Goal: Task Accomplishment & Management: Use online tool/utility

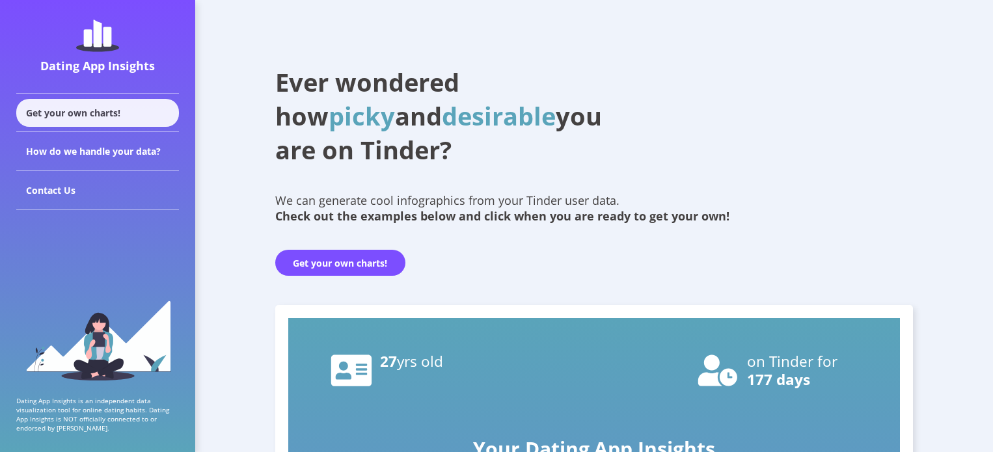
click at [121, 118] on div "Get your own charts!" at bounding box center [97, 113] width 163 height 28
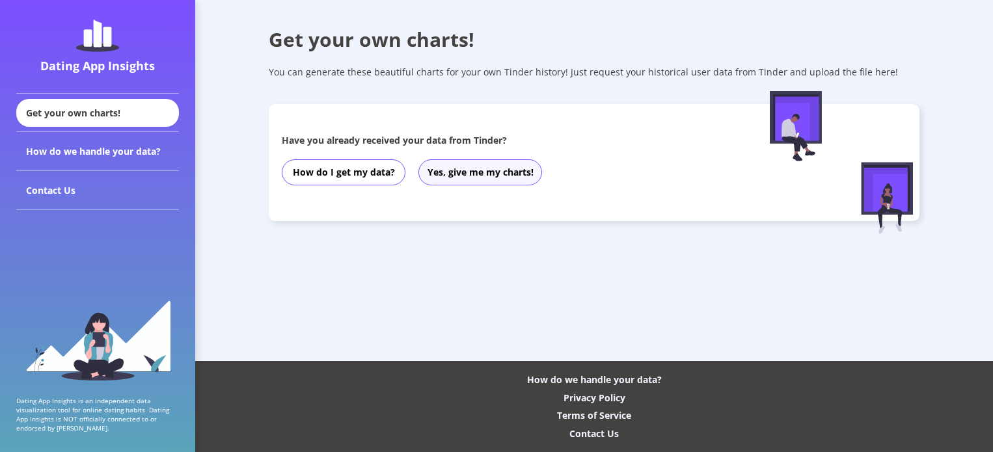
click at [483, 176] on button "Yes, give me my charts!" at bounding box center [480, 172] width 124 height 26
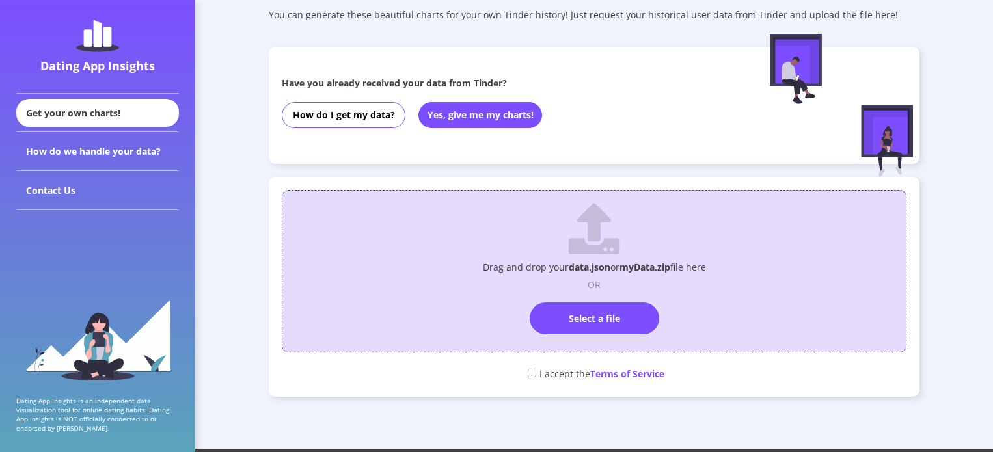
scroll to position [65, 0]
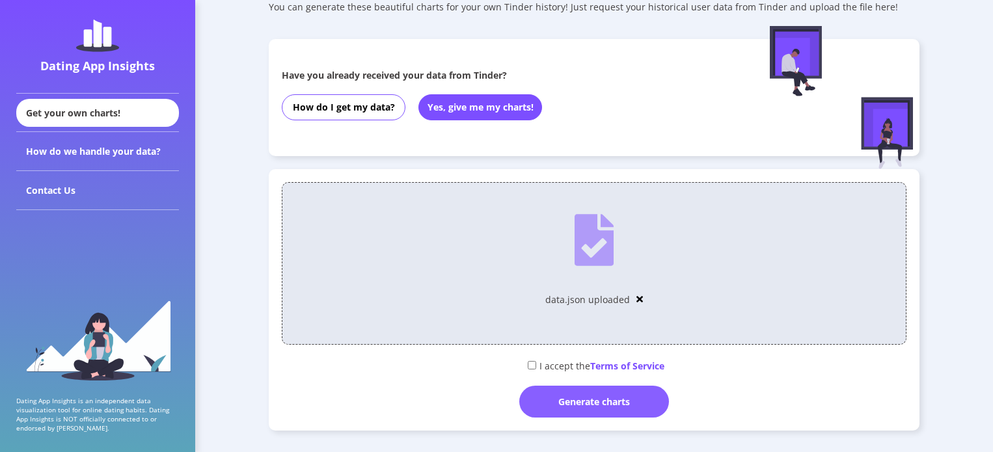
click at [619, 406] on div "Generate charts" at bounding box center [594, 402] width 150 height 32
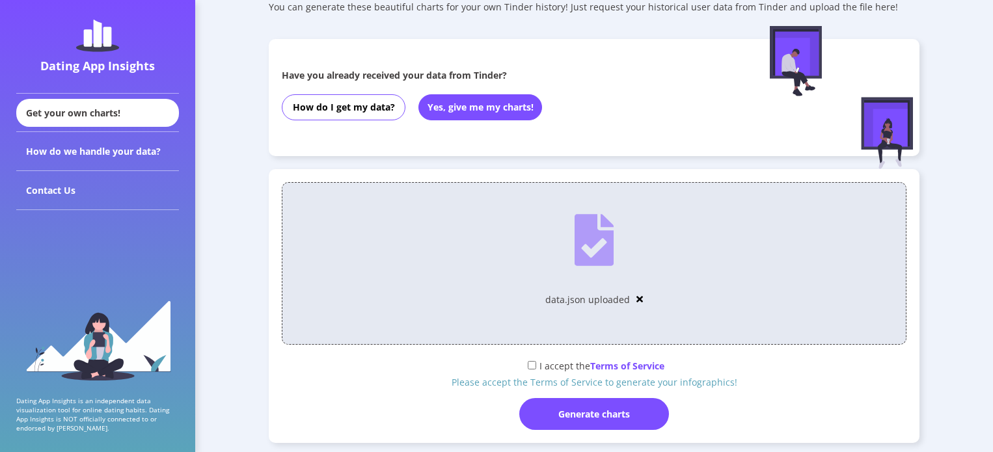
click at [530, 366] on input "checkbox" at bounding box center [532, 365] width 8 height 8
checkbox input "true"
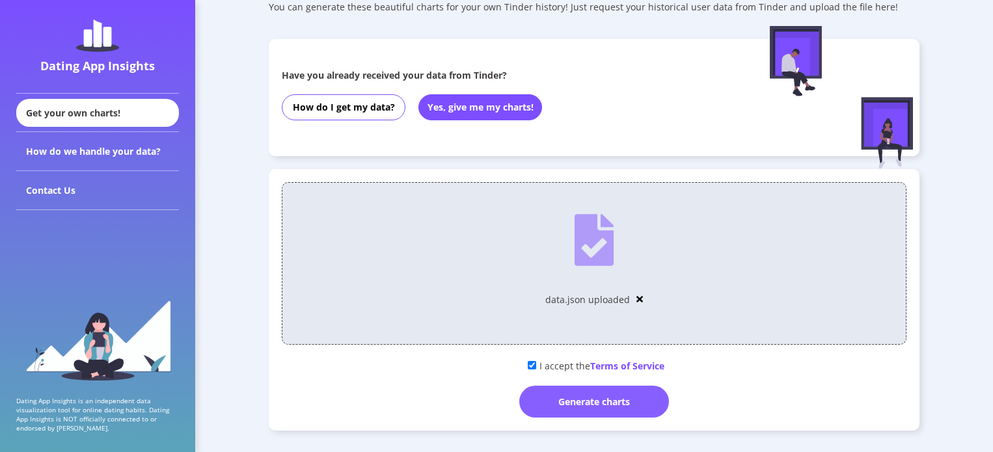
click at [582, 396] on div "Generate charts" at bounding box center [594, 402] width 150 height 32
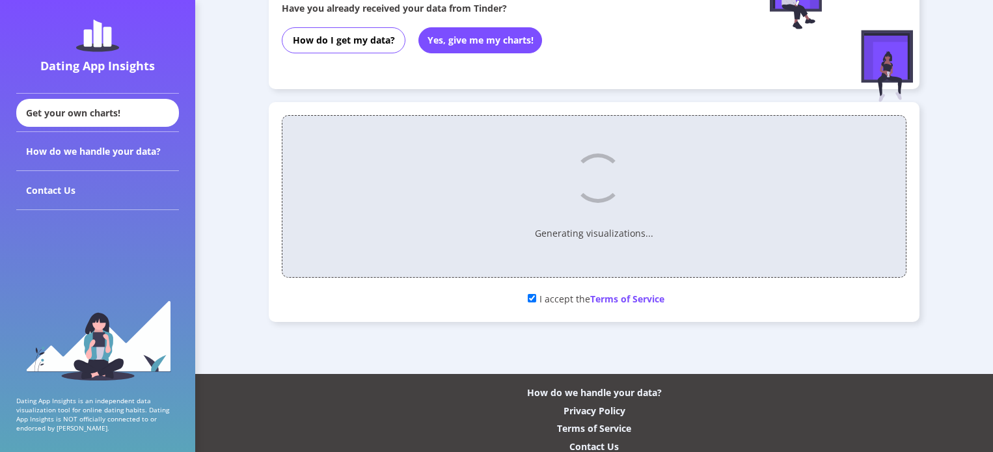
scroll to position [144, 0]
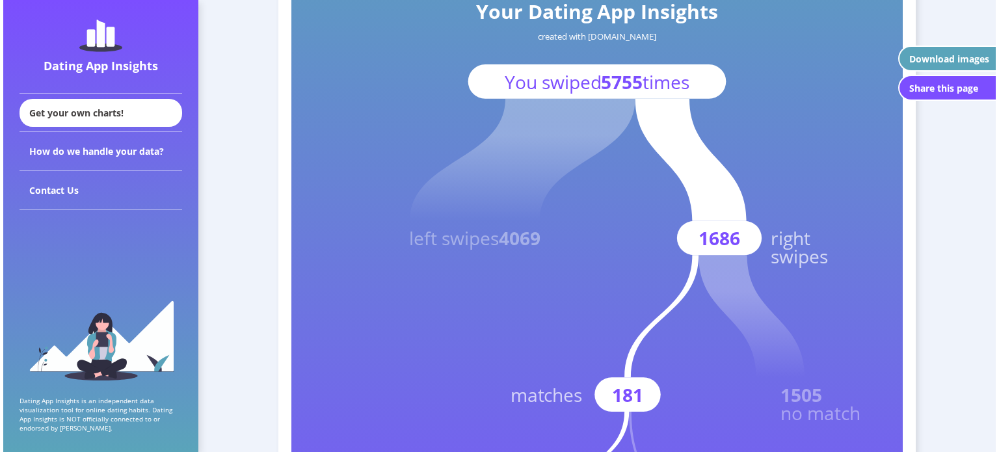
scroll to position [195, 0]
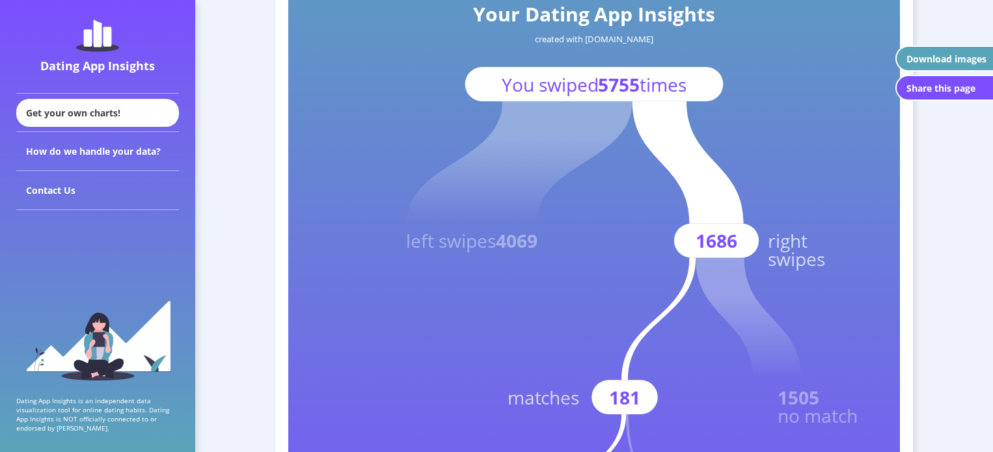
click at [925, 59] on div "Download images" at bounding box center [946, 59] width 80 height 12
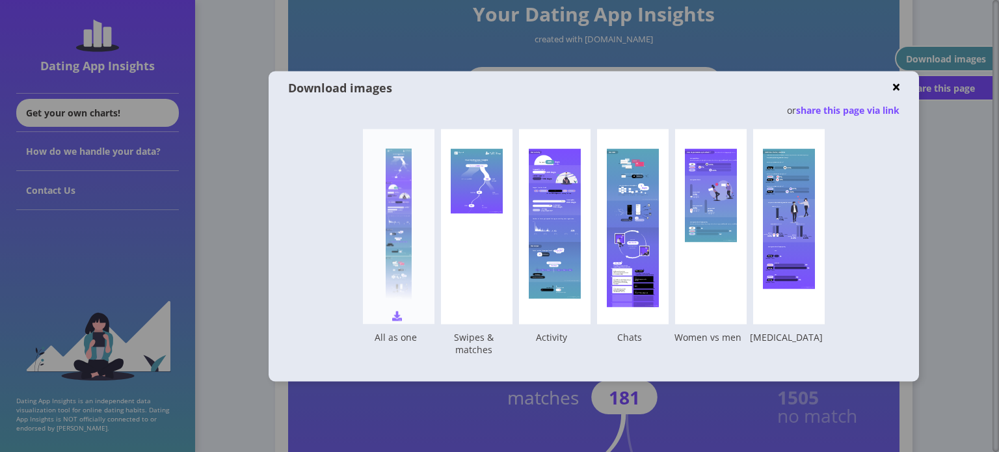
click at [394, 301] on div at bounding box center [399, 226] width 26 height 156
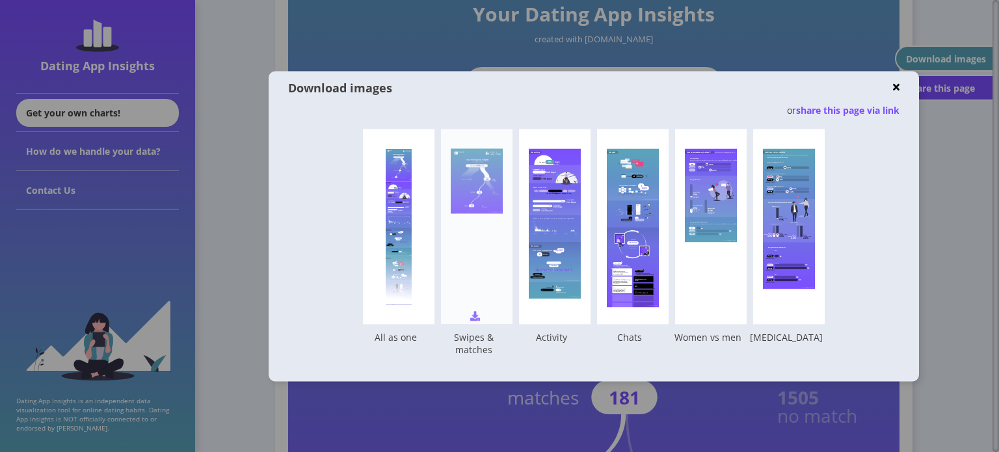
click at [481, 274] on div "Your Dating App Insights created with [DOMAIN_NAME] You swiped 5755 times left …" at bounding box center [477, 226] width 72 height 195
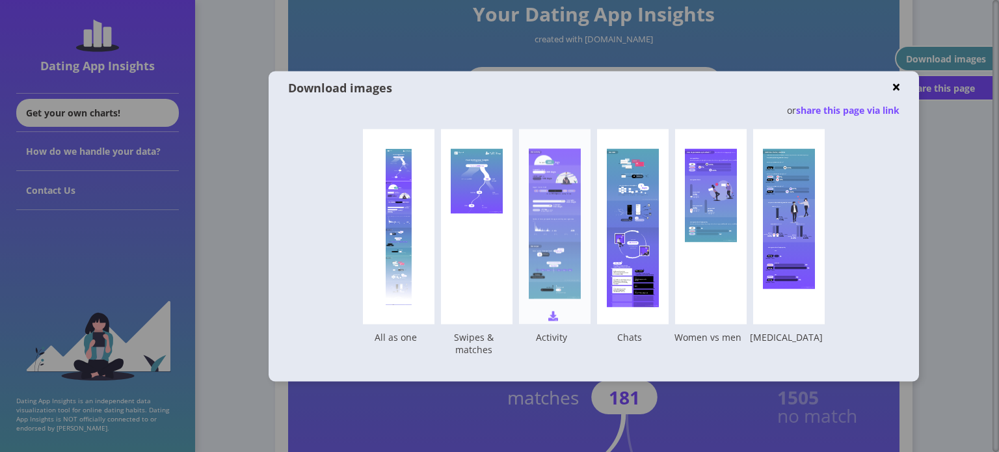
click at [562, 222] on rect at bounding box center [555, 223] width 52 height 150
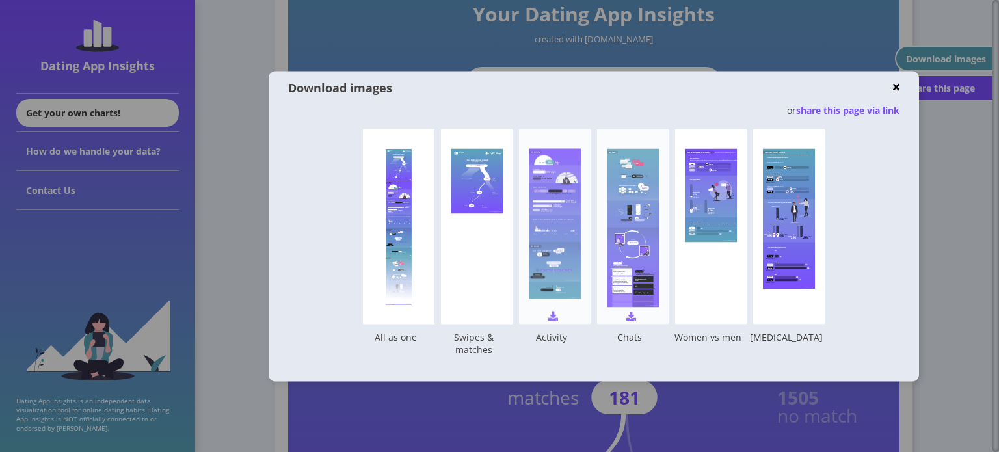
drag, startPoint x: 640, startPoint y: 195, endPoint x: 665, endPoint y: 194, distance: 24.7
click at [640, 195] on rect at bounding box center [633, 191] width 52 height 18
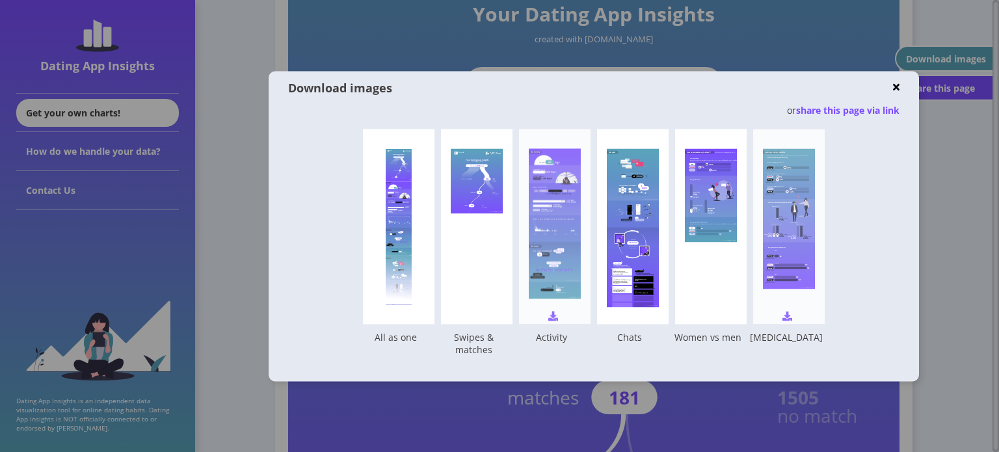
drag, startPoint x: 704, startPoint y: 189, endPoint x: 769, endPoint y: 189, distance: 65.0
click at [704, 189] on rect at bounding box center [711, 197] width 52 height 42
click at [790, 185] on rect at bounding box center [789, 218] width 52 height 141
click at [405, 174] on div at bounding box center [399, 226] width 26 height 156
click at [481, 196] on rect at bounding box center [477, 180] width 52 height 65
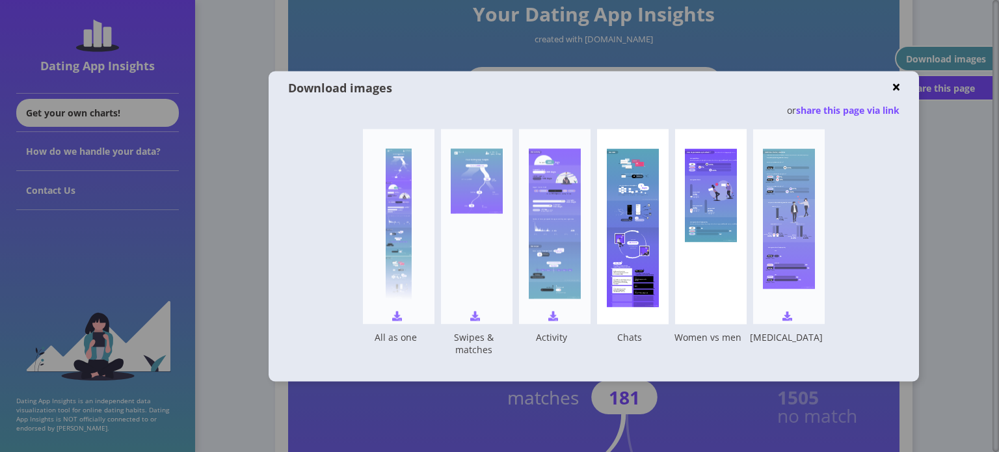
click at [404, 194] on div at bounding box center [399, 226] width 26 height 156
